Goal: Task Accomplishment & Management: Complete application form

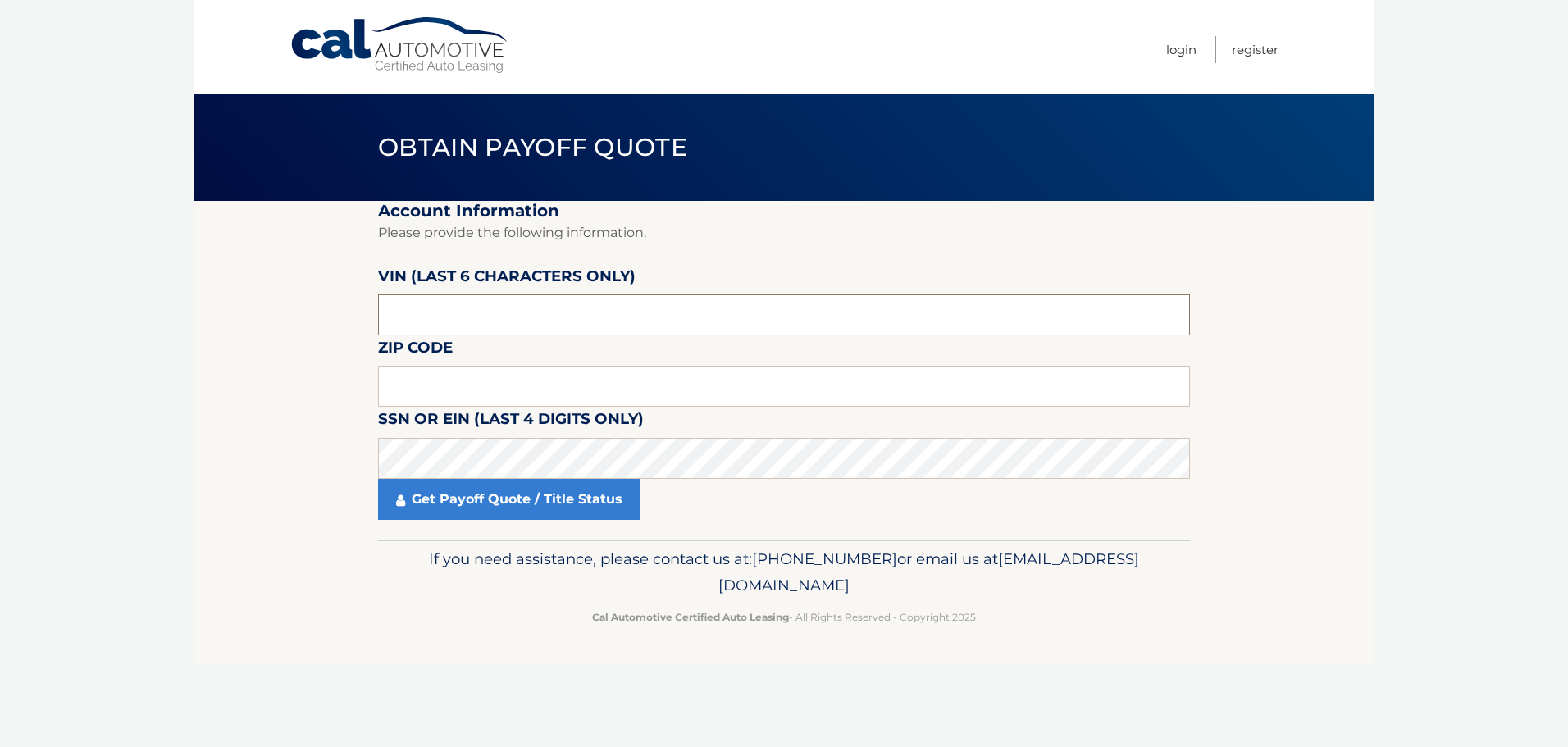
click at [610, 313] on input "text" at bounding box center [784, 315] width 812 height 41
click at [606, 311] on input "text" at bounding box center [784, 315] width 812 height 41
type input "042717"
click at [553, 392] on input "text" at bounding box center [784, 386] width 812 height 41
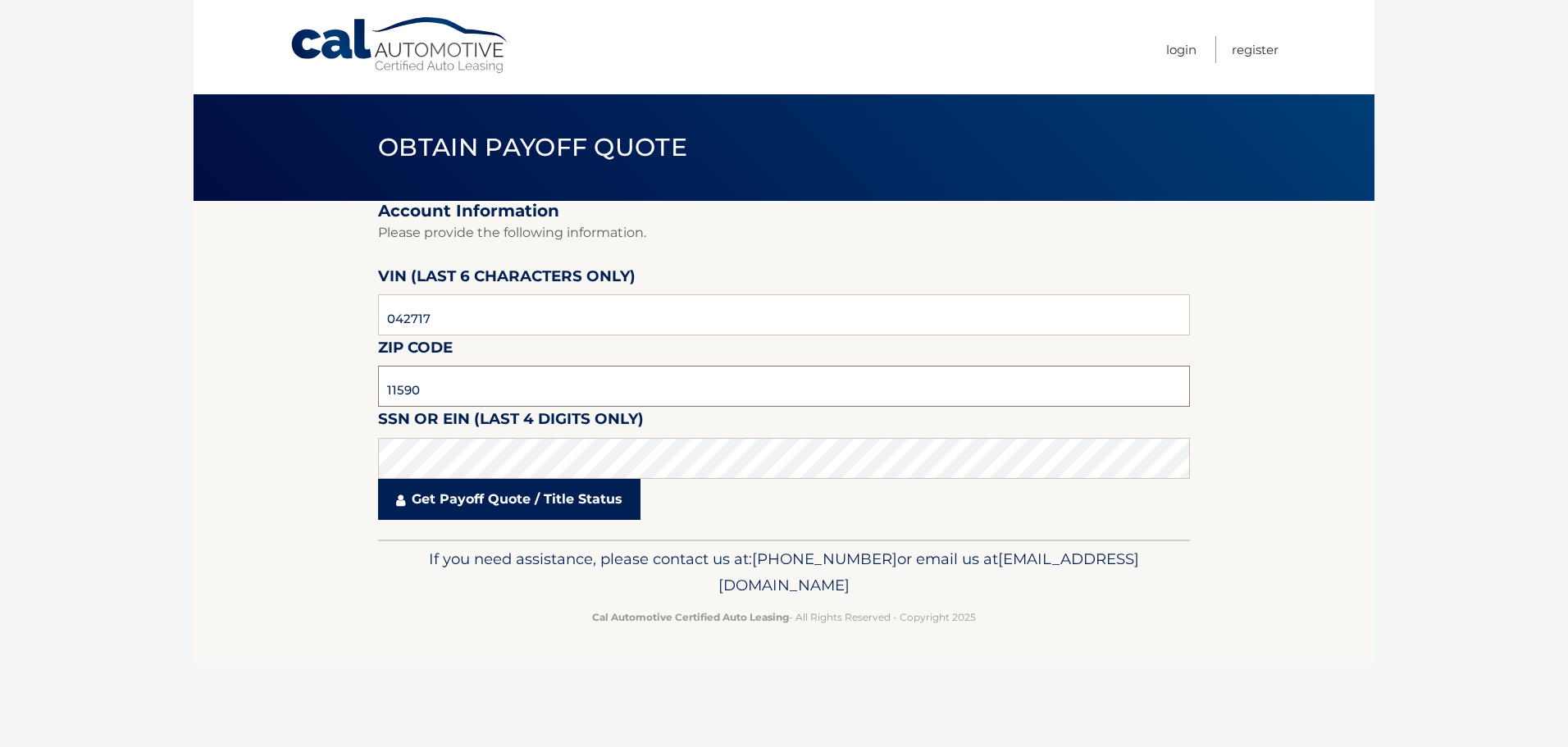
type input "11590"
click at [486, 495] on link "Get Payoff Quote / Title Status" at bounding box center [510, 500] width 262 height 41
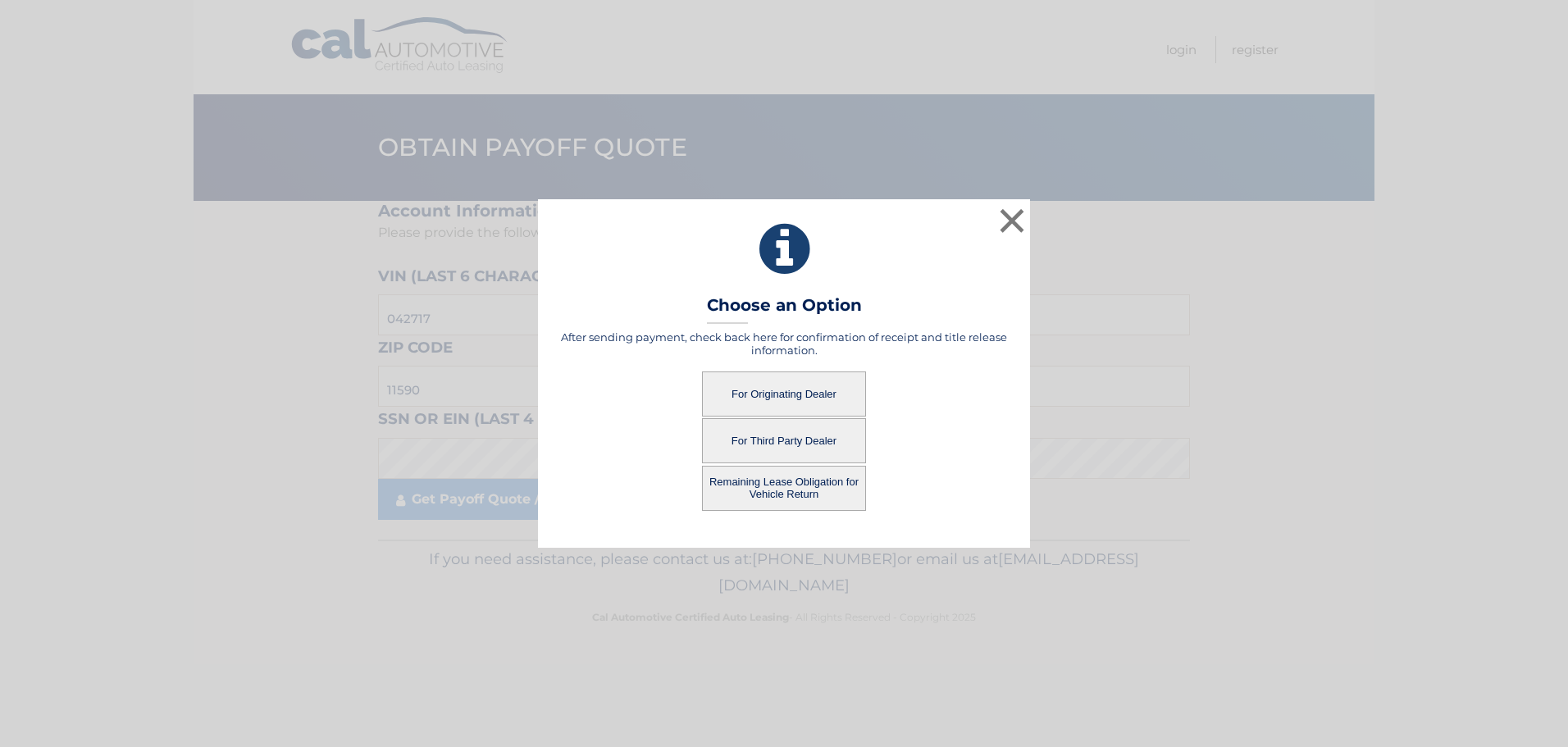
click at [785, 389] on button "For Originating Dealer" at bounding box center [784, 394] width 164 height 45
click at [786, 392] on button "For Originating Dealer" at bounding box center [784, 394] width 164 height 45
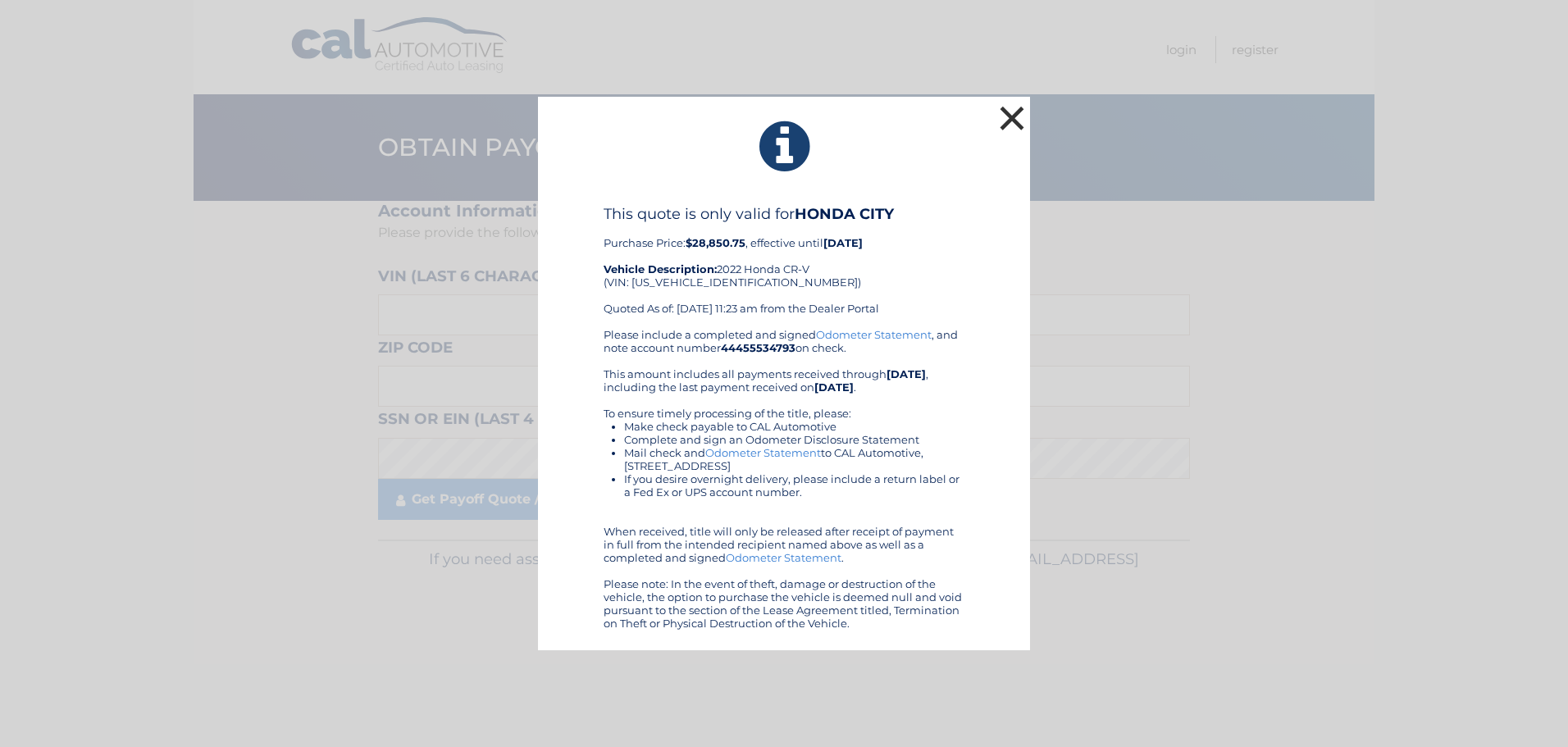
click at [1005, 121] on button "×" at bounding box center [1011, 117] width 33 height 33
